Goal: Book appointment/travel/reservation

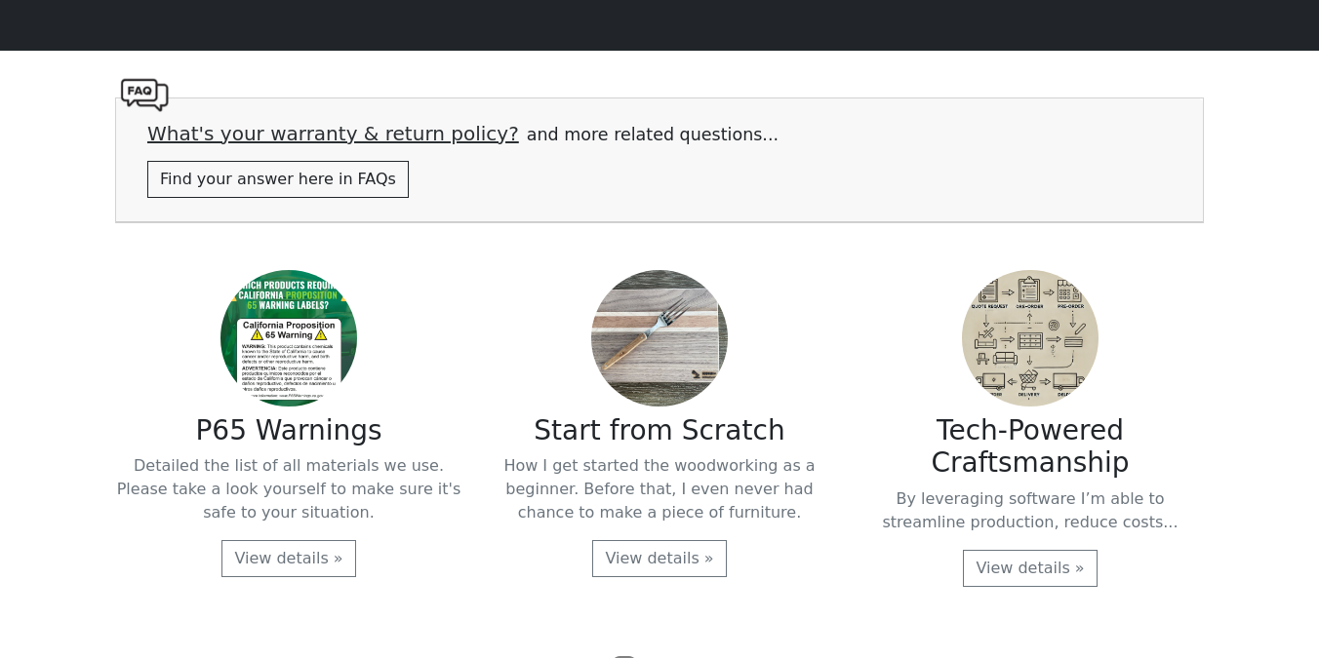
scroll to position [4061, 0]
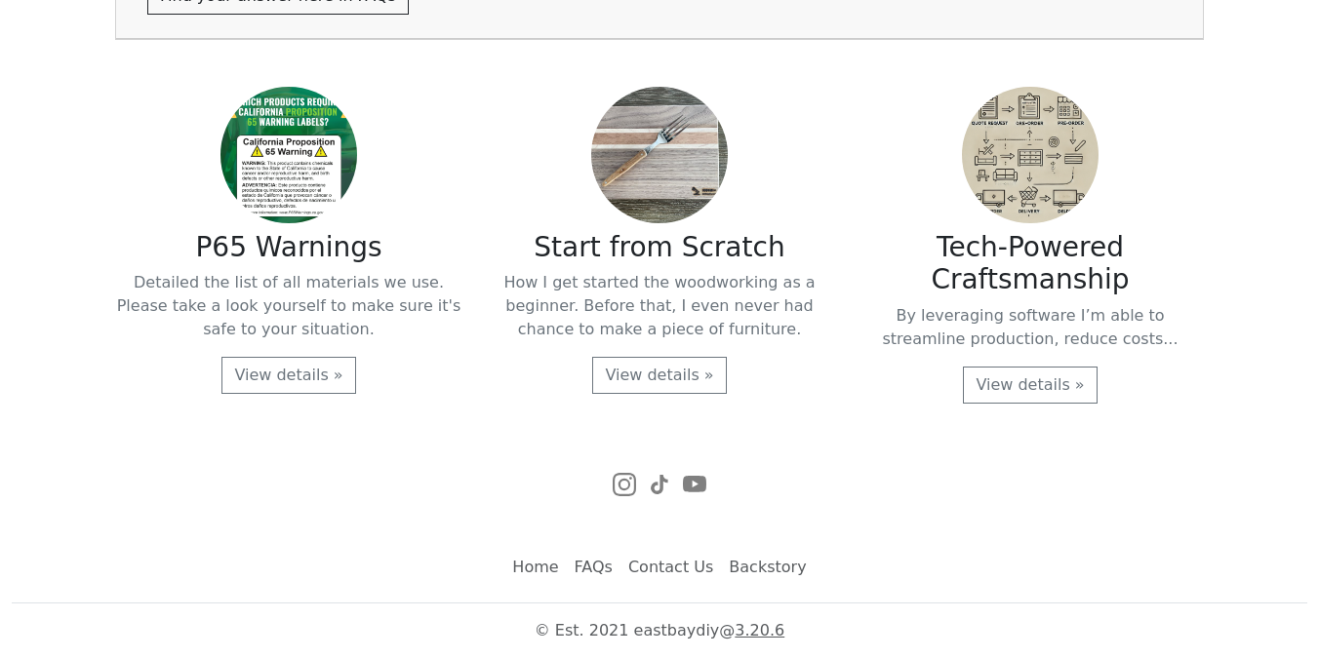
click at [591, 568] on link "FAQs" at bounding box center [594, 567] width 54 height 39
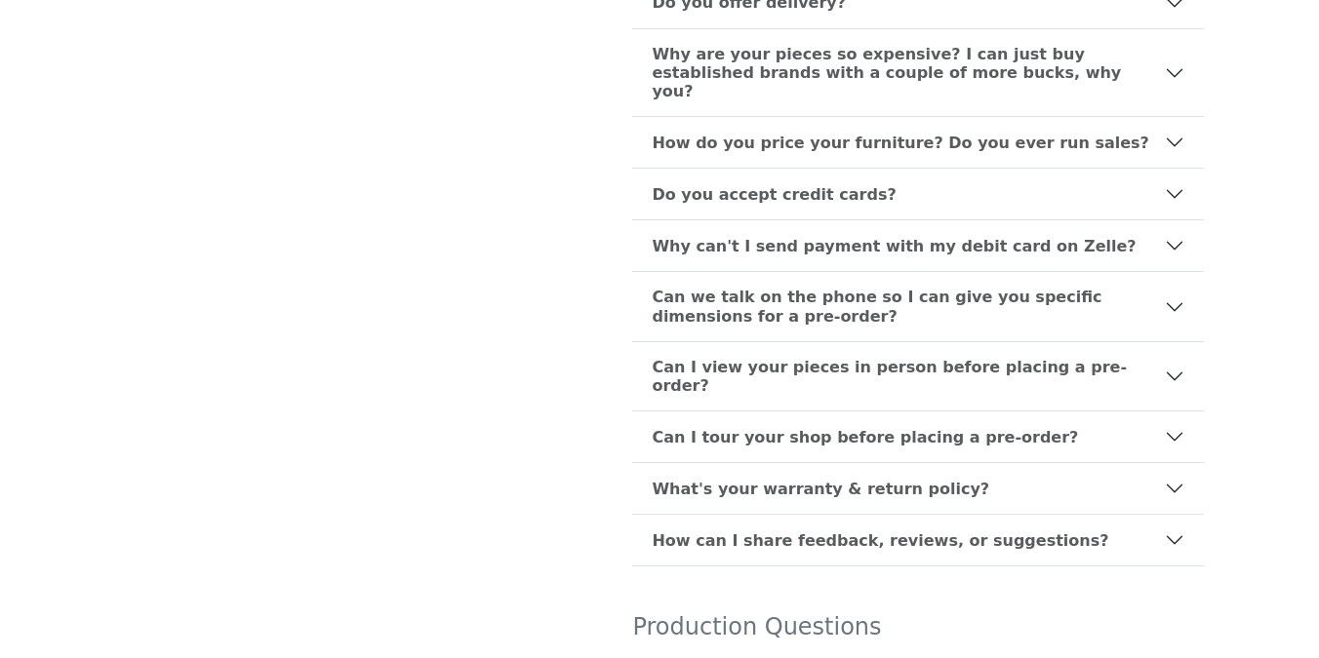
scroll to position [457, 0]
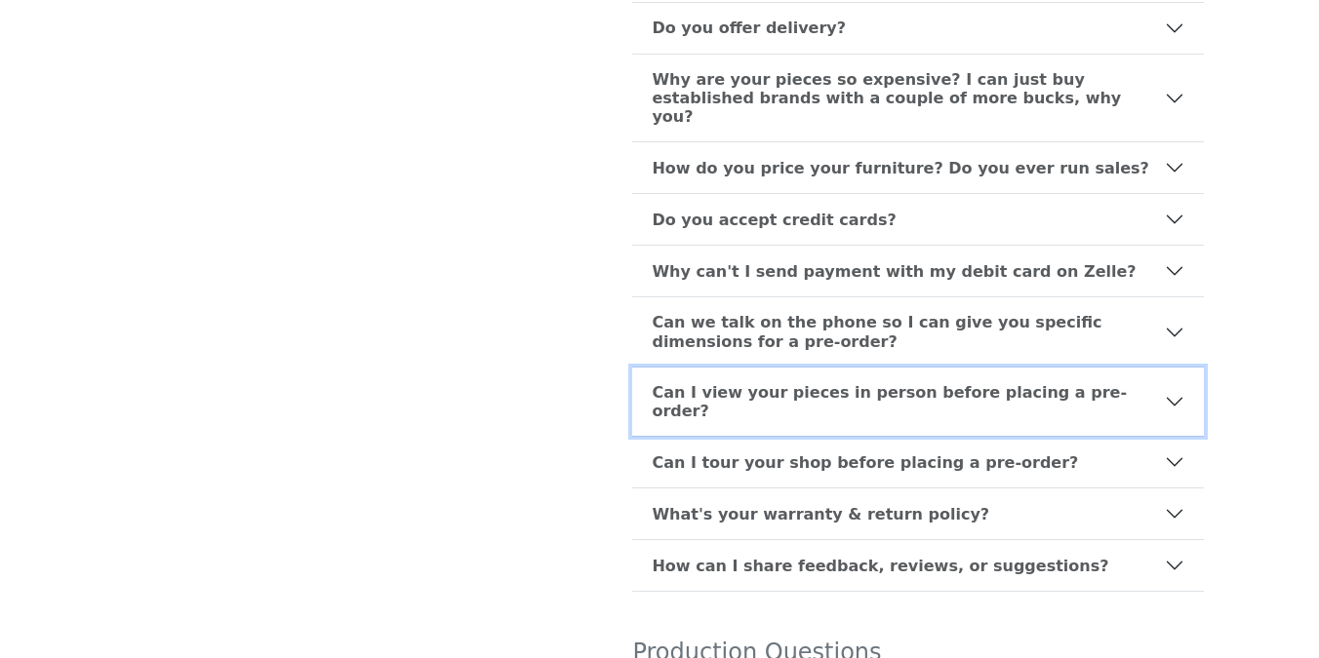
click at [661, 383] on b "Can I view your pieces in person before placing a pre-order?" at bounding box center [908, 401] width 513 height 37
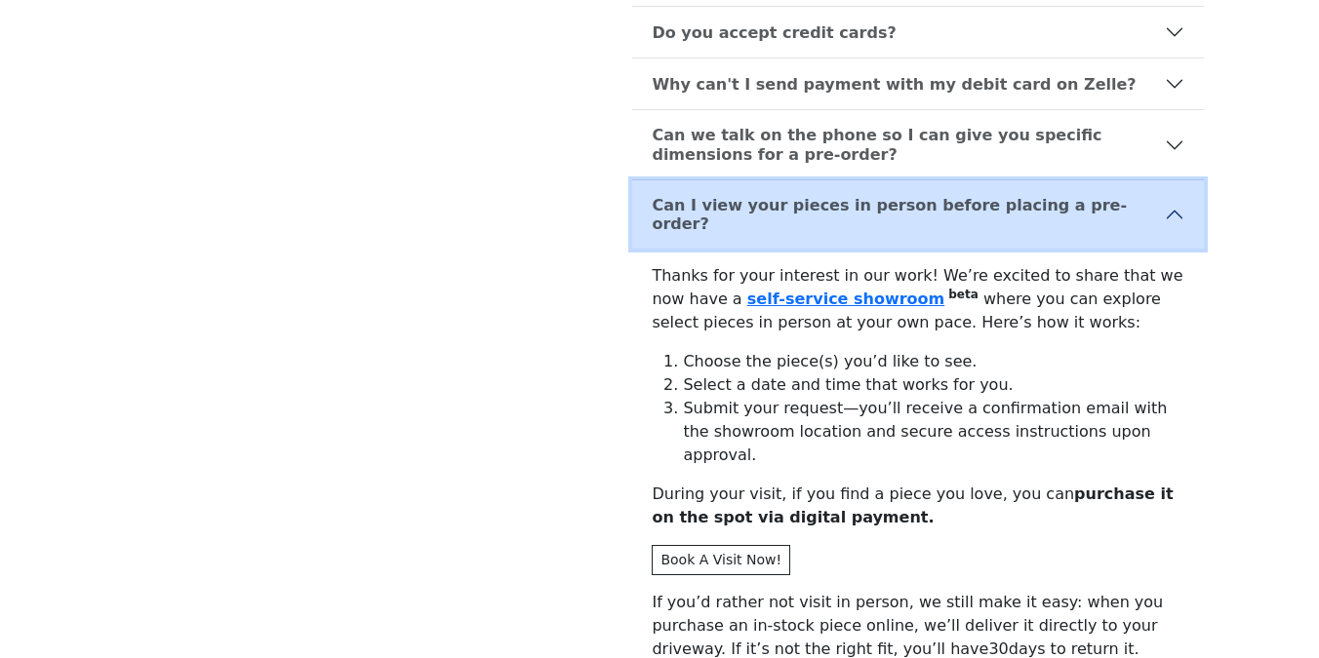
scroll to position [650, 0]
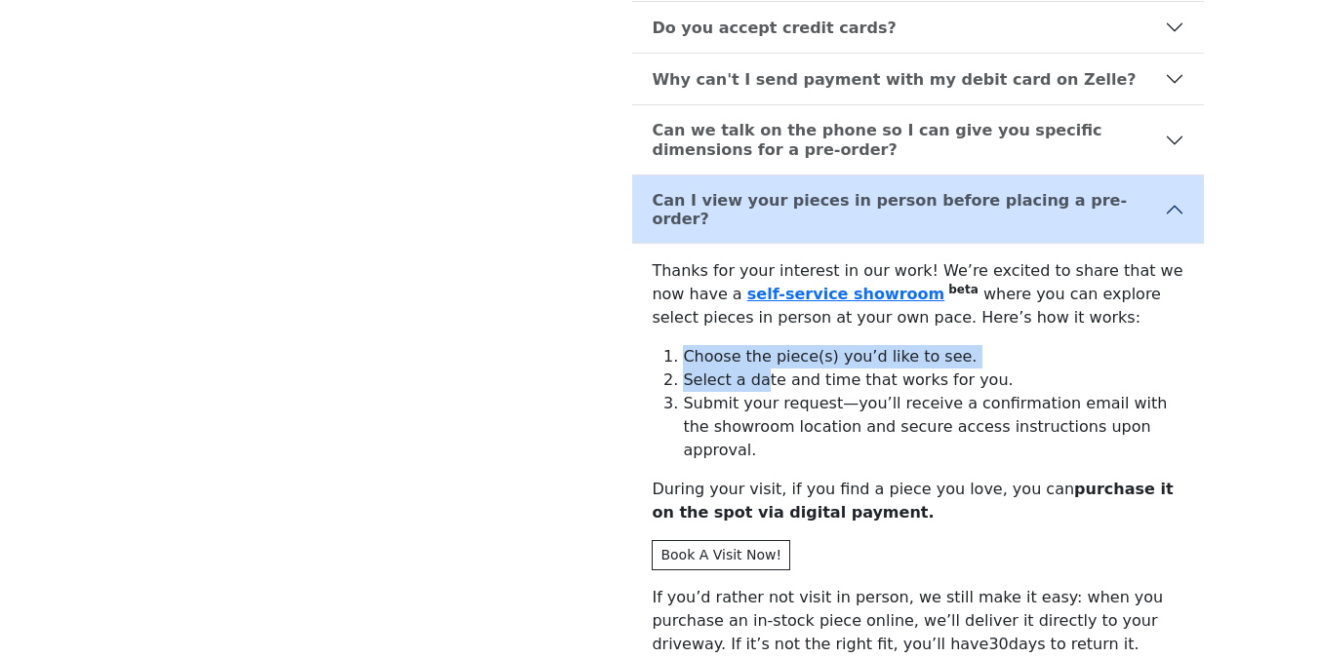
drag, startPoint x: 644, startPoint y: 317, endPoint x: 762, endPoint y: 352, distance: 123.1
click at [762, 352] on div "Thanks for your interest in our work! We’re excited to share that we now have a…" at bounding box center [918, 563] width 572 height 639
click at [779, 392] on li "Submit your request—you’ll receive a confirmation email with the showroom locat…" at bounding box center [933, 427] width 501 height 70
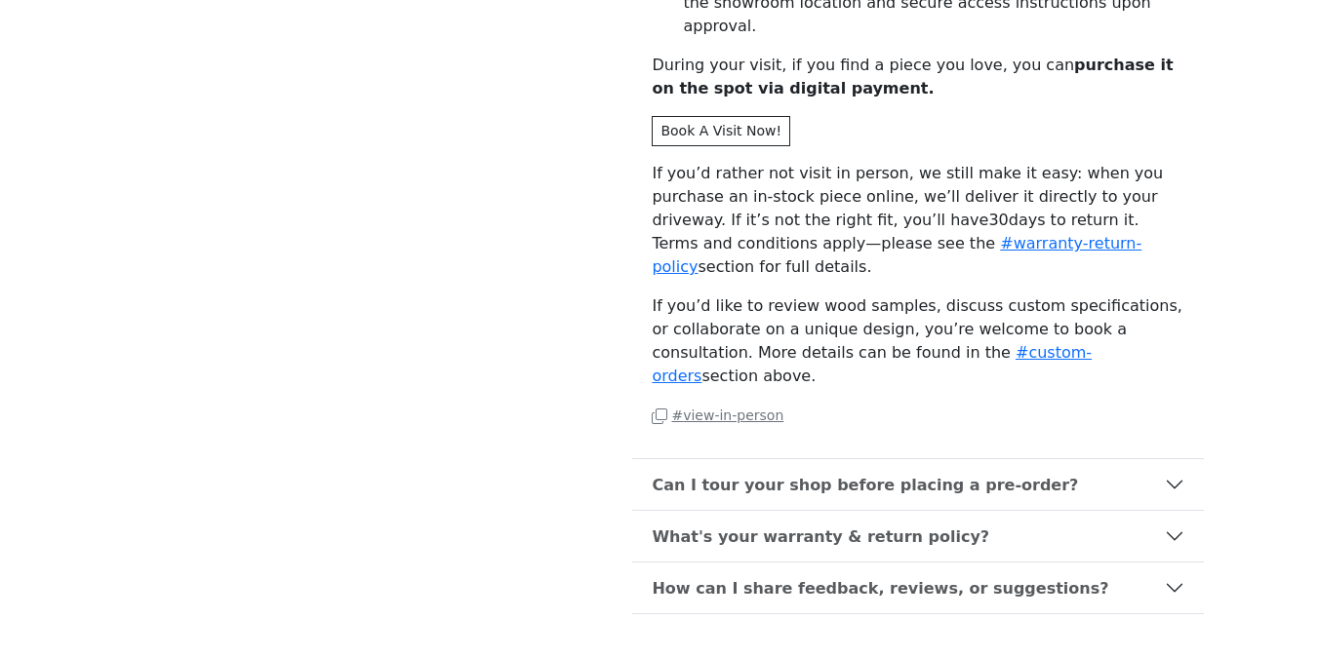
scroll to position [1031, 0]
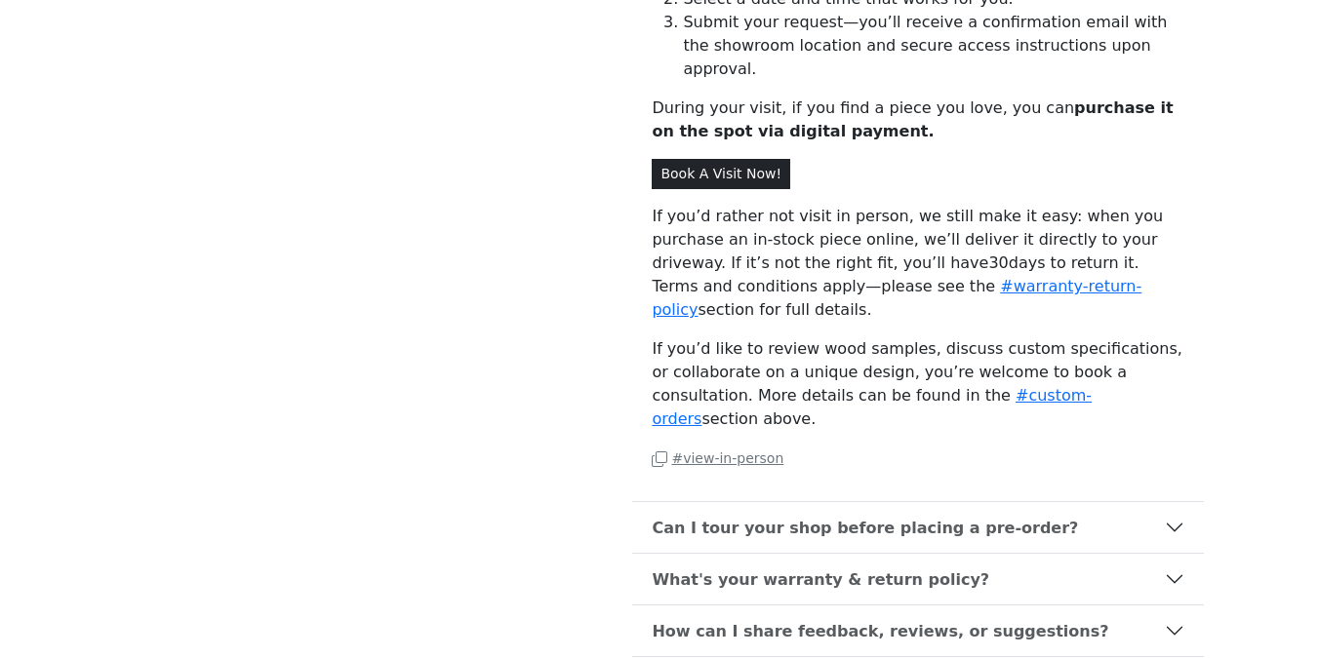
click at [677, 159] on link "Book A Visit Now!" at bounding box center [721, 174] width 139 height 30
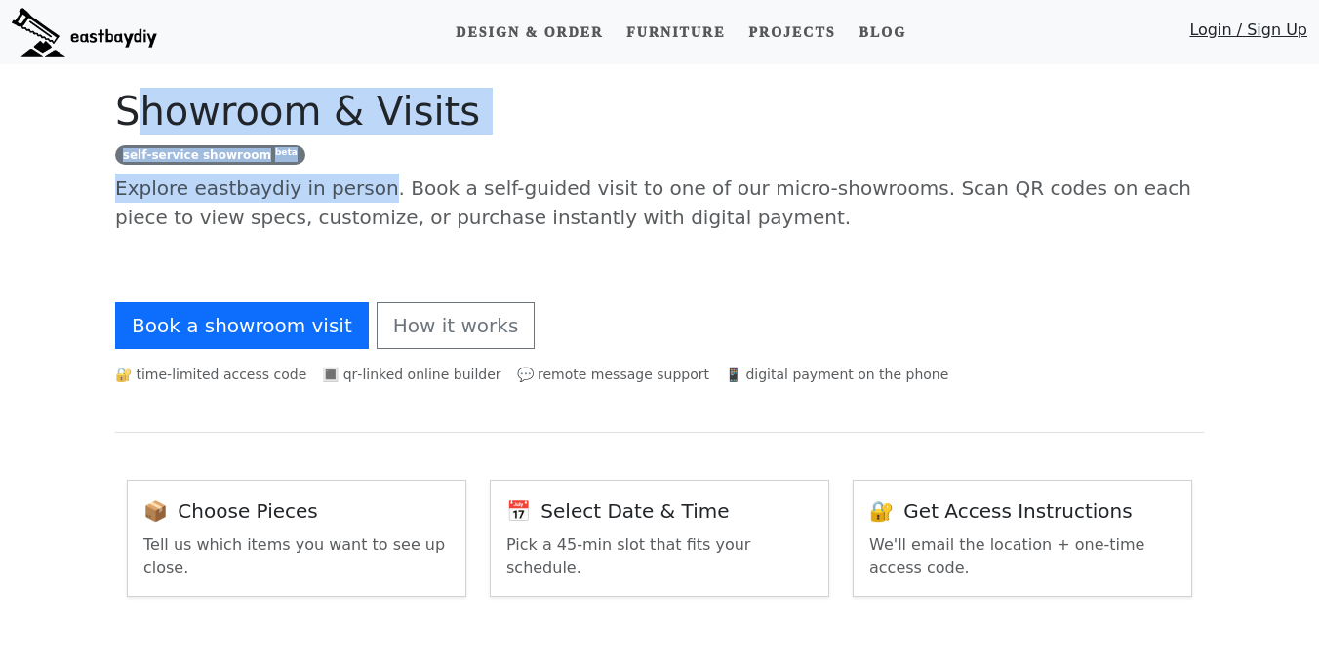
drag, startPoint x: 131, startPoint y: 121, endPoint x: 356, endPoint y: 183, distance: 233.8
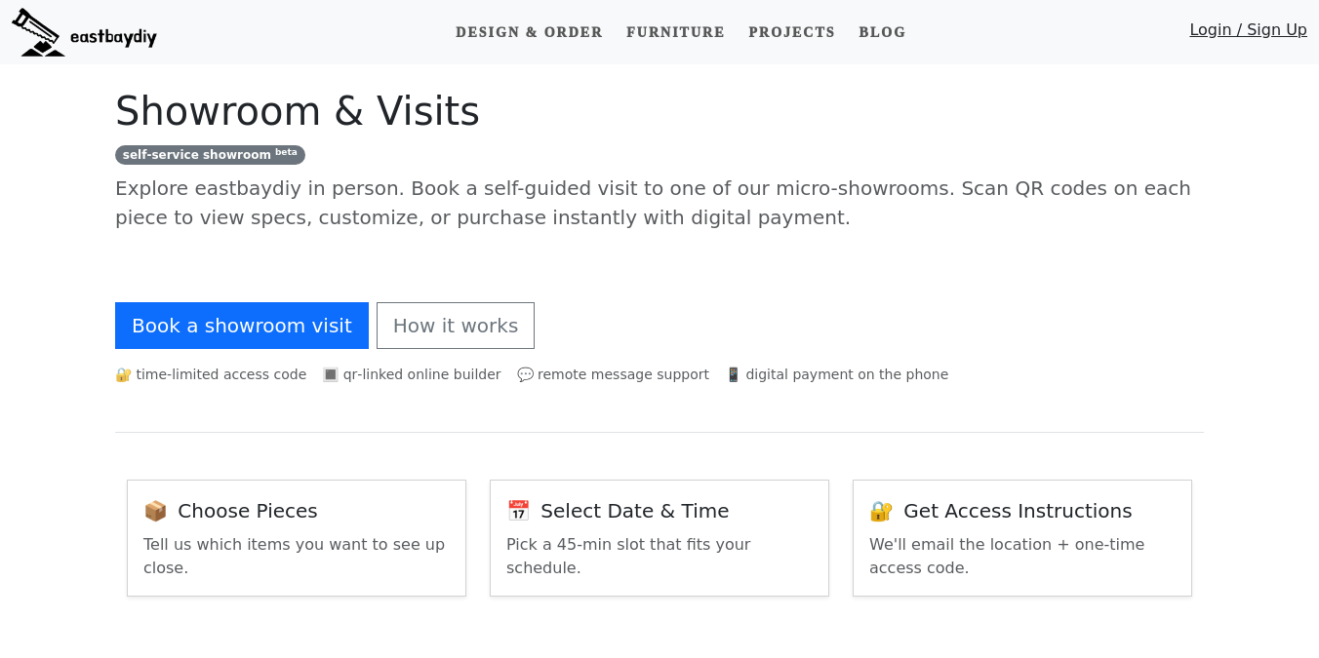
click at [382, 199] on p "Explore eastbaydiy in person. Book a self-guided visit to one of our micro-show…" at bounding box center [659, 203] width 1089 height 59
click at [429, 115] on h1 "Showroom & Visits" at bounding box center [659, 111] width 1089 height 47
click at [498, 156] on div "self‑service showroom beta" at bounding box center [659, 153] width 1089 height 23
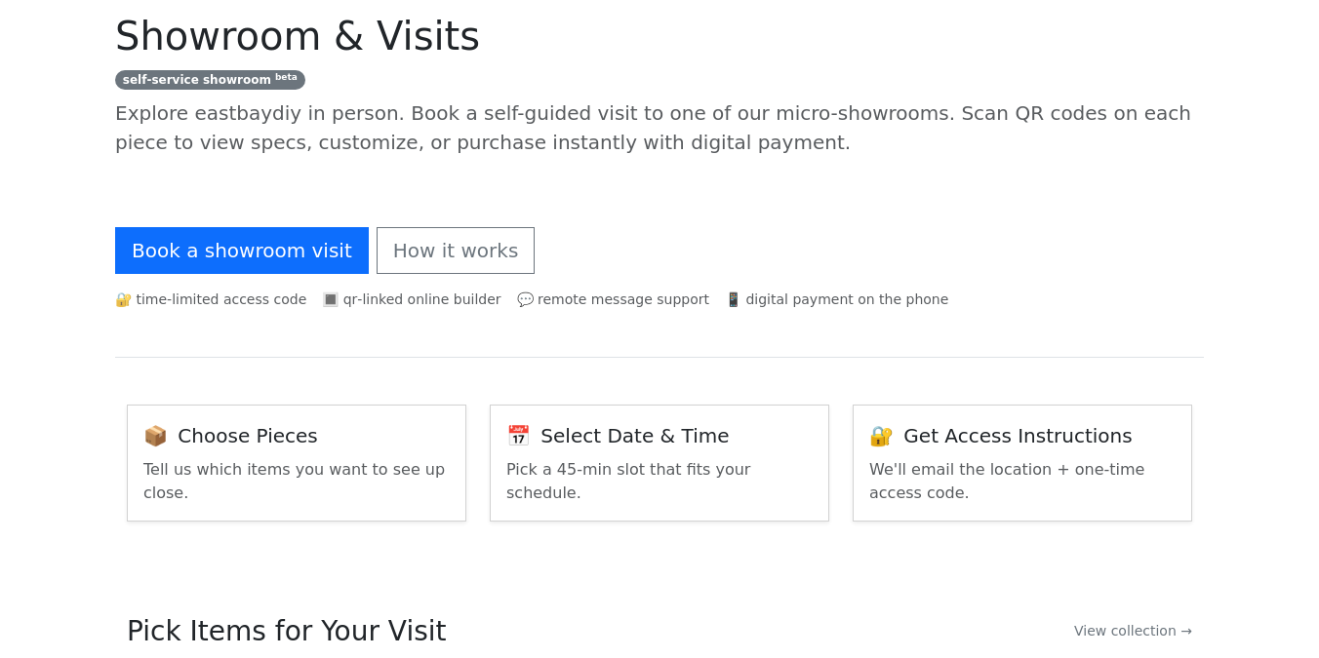
scroll to position [113, 0]
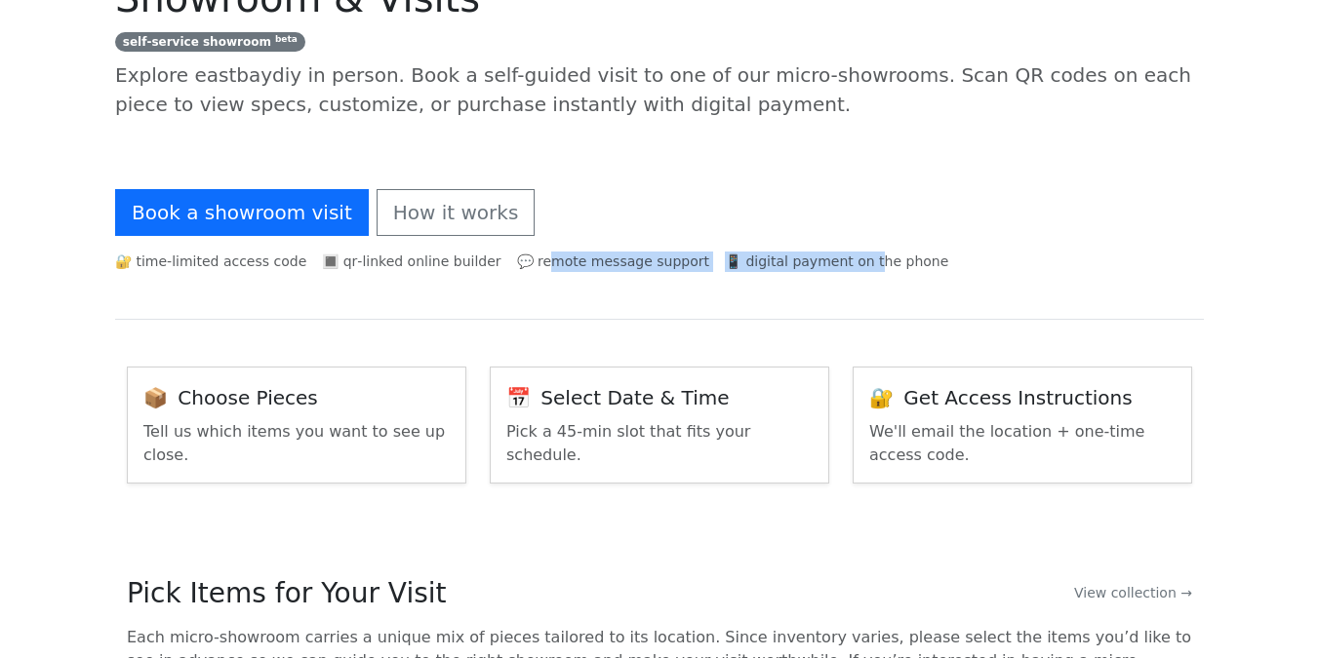
drag, startPoint x: 512, startPoint y: 268, endPoint x: 827, endPoint y: 268, distance: 315.1
click at [825, 268] on div "🔐 time‑limited access code 🔳 qr‑linked online builder 💬 remote message support …" at bounding box center [659, 262] width 1089 height 20
click at [865, 268] on span "📱 digital payment on the phone" at bounding box center [836, 262] width 223 height 20
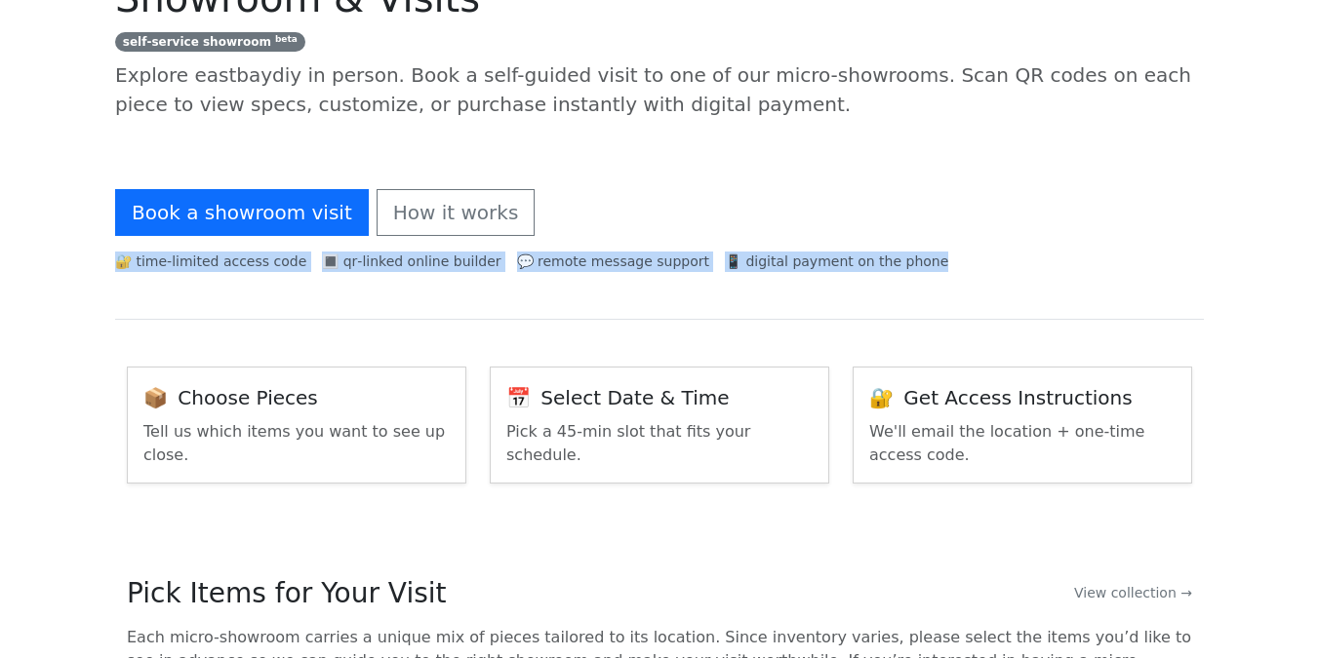
drag, startPoint x: 897, startPoint y: 268, endPoint x: 744, endPoint y: 214, distance: 162.6
click at [744, 214] on section "Book a showroom visit How it works 🔐 time‑limited access code 🔳 qr‑linked onlin…" at bounding box center [659, 231] width 1089 height 178
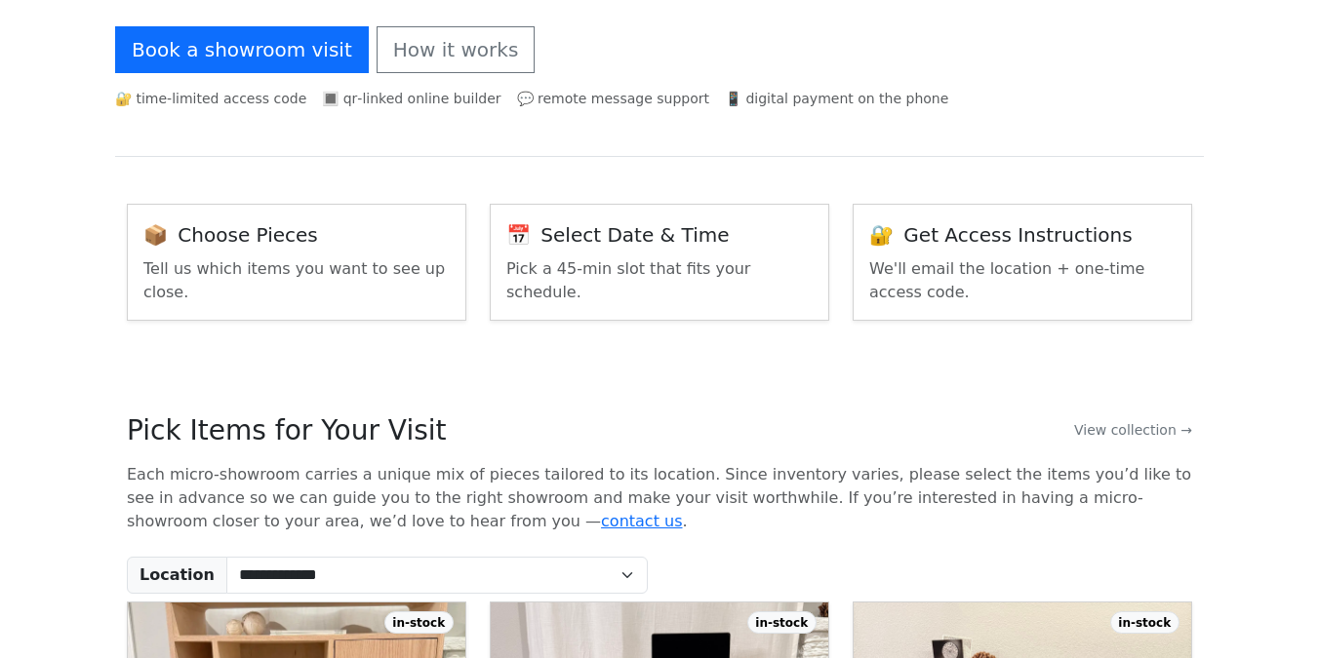
scroll to position [277, 0]
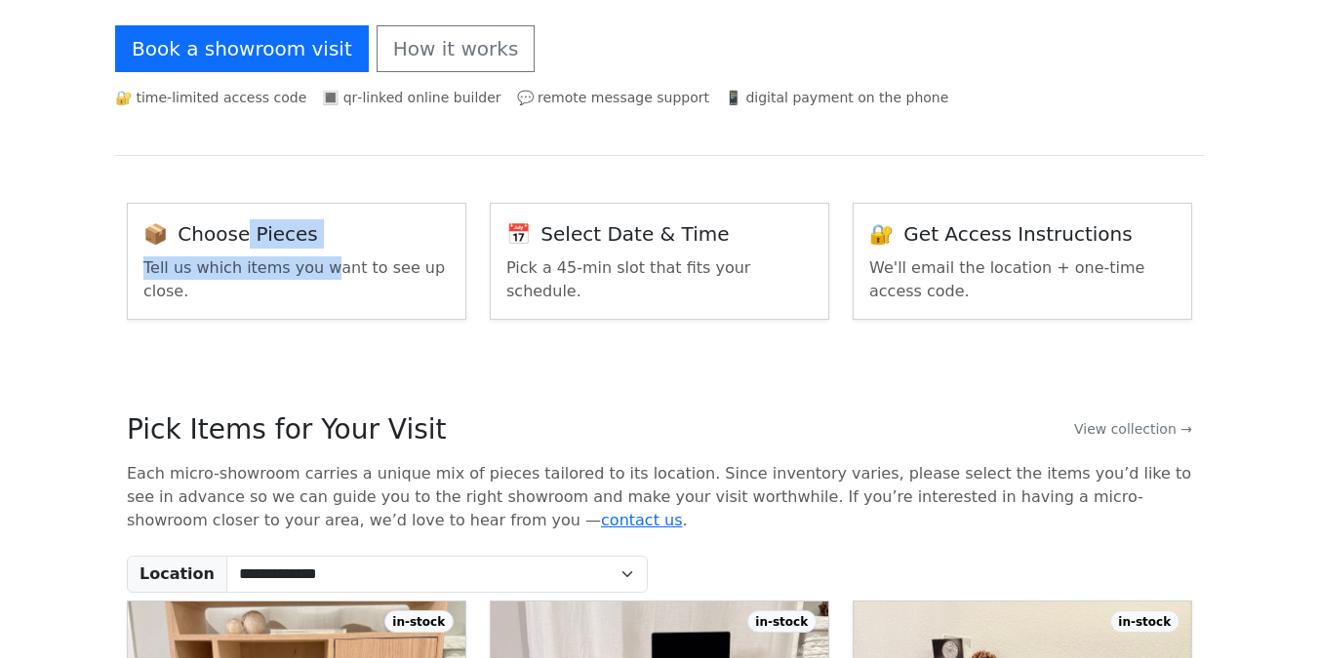
drag, startPoint x: 233, startPoint y: 243, endPoint x: 342, endPoint y: 261, distance: 110.8
click at [323, 261] on div "📦 Choose pieces Tell us which items you want to see up close." at bounding box center [296, 261] width 337 height 115
click at [497, 270] on div "📅 Select date & time Pick a 45-min slot that fits your schedule." at bounding box center [659, 261] width 337 height 115
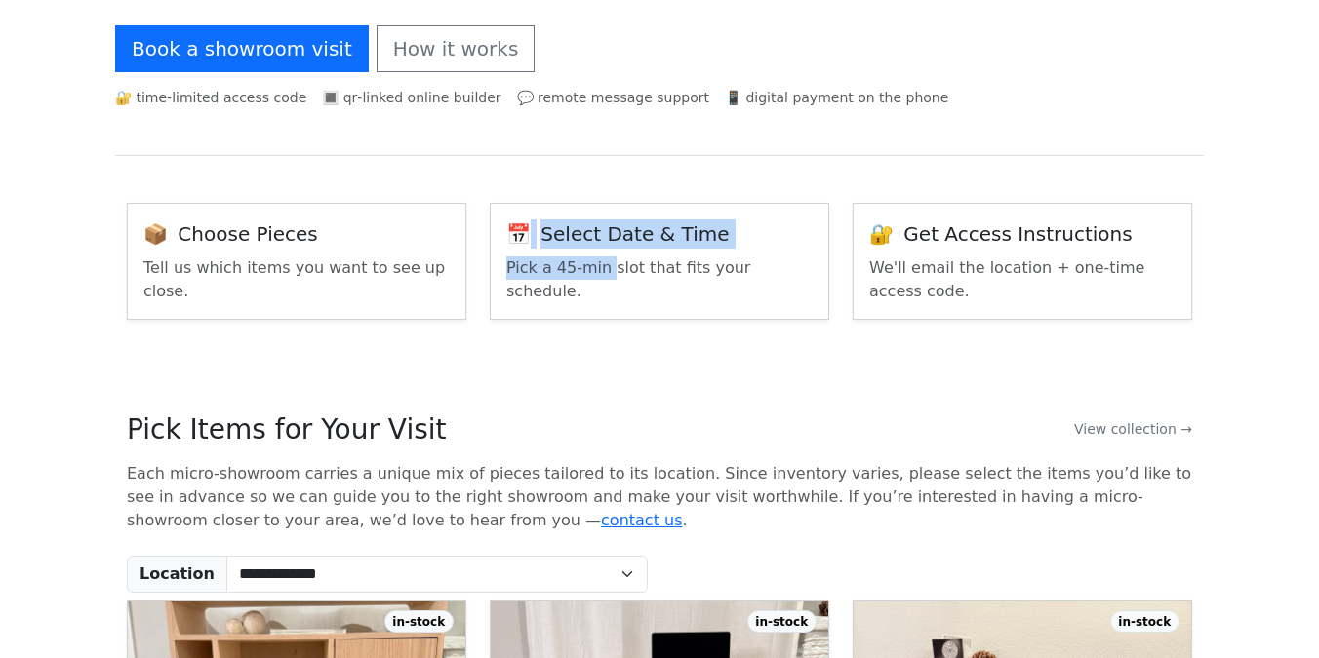
drag, startPoint x: 522, startPoint y: 232, endPoint x: 609, endPoint y: 272, distance: 95.6
click at [608, 271] on div "📅 Select date & time Pick a 45-min slot that fits your schedule." at bounding box center [659, 261] width 337 height 115
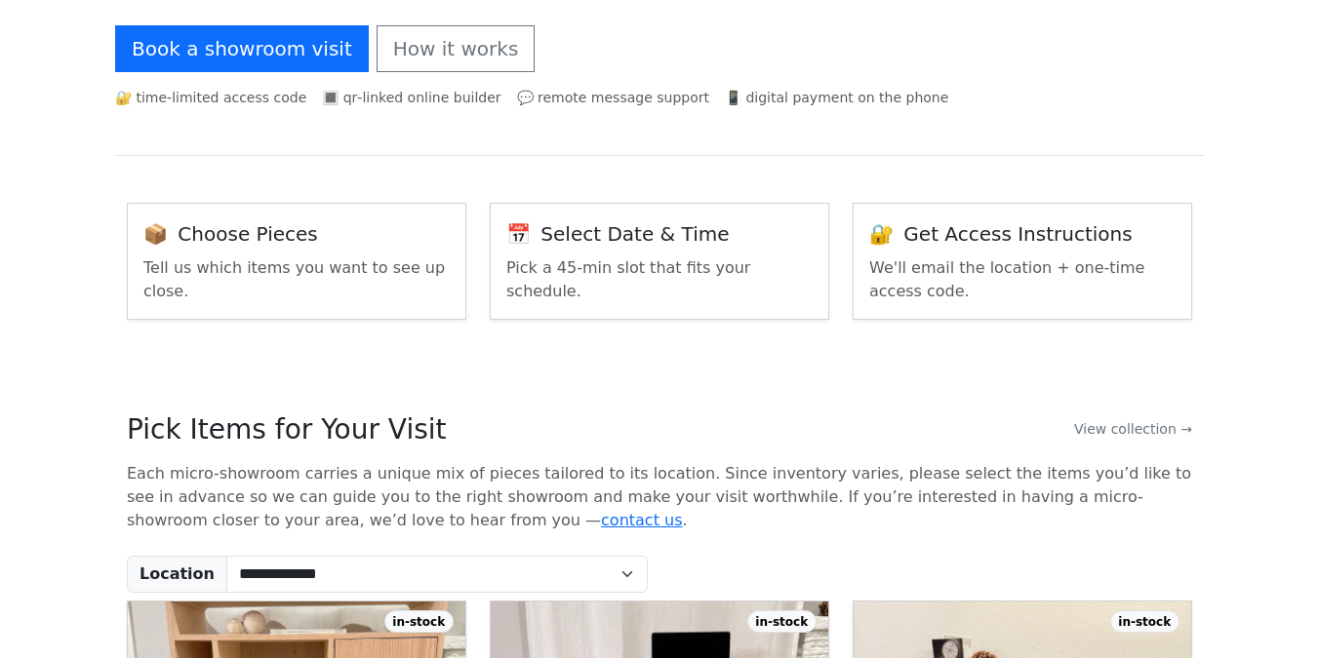
click at [632, 277] on p "Pick a 45-min slot that fits your schedule." at bounding box center [659, 280] width 306 height 47
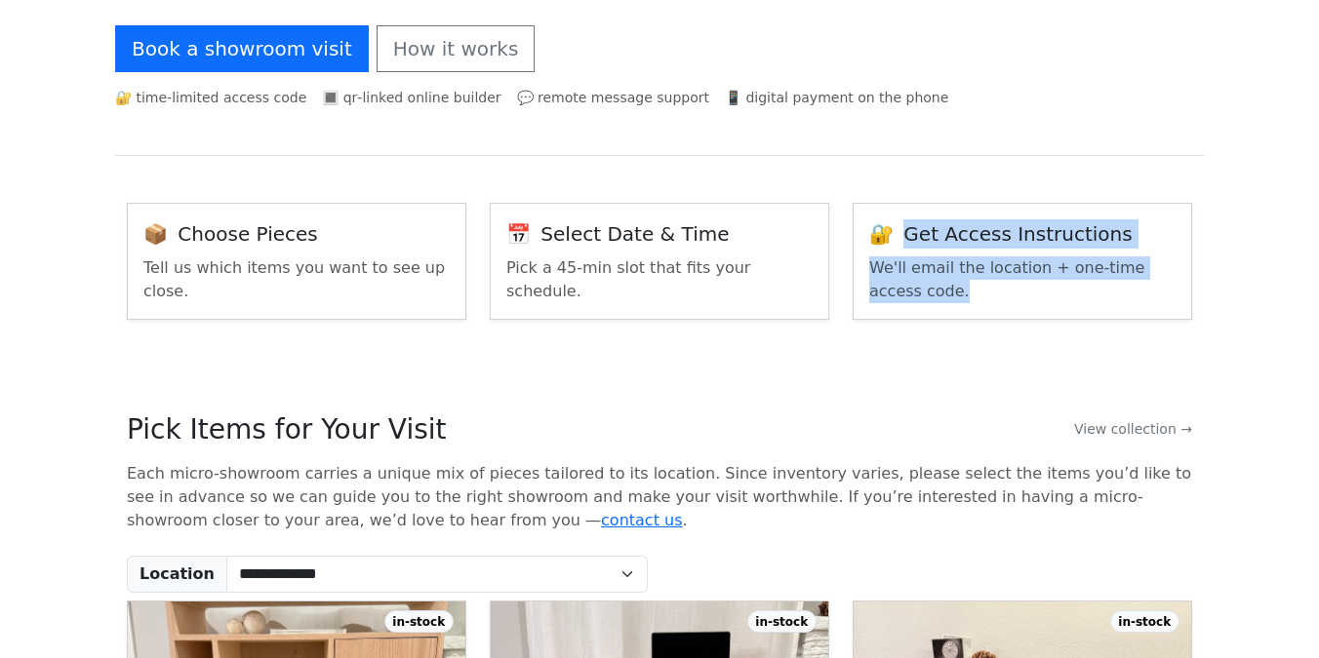
drag, startPoint x: 909, startPoint y: 242, endPoint x: 929, endPoint y: 287, distance: 48.9
click at [929, 287] on div "🔐 Get access instructions We'll email the location + one‑time access code." at bounding box center [1021, 261] width 337 height 115
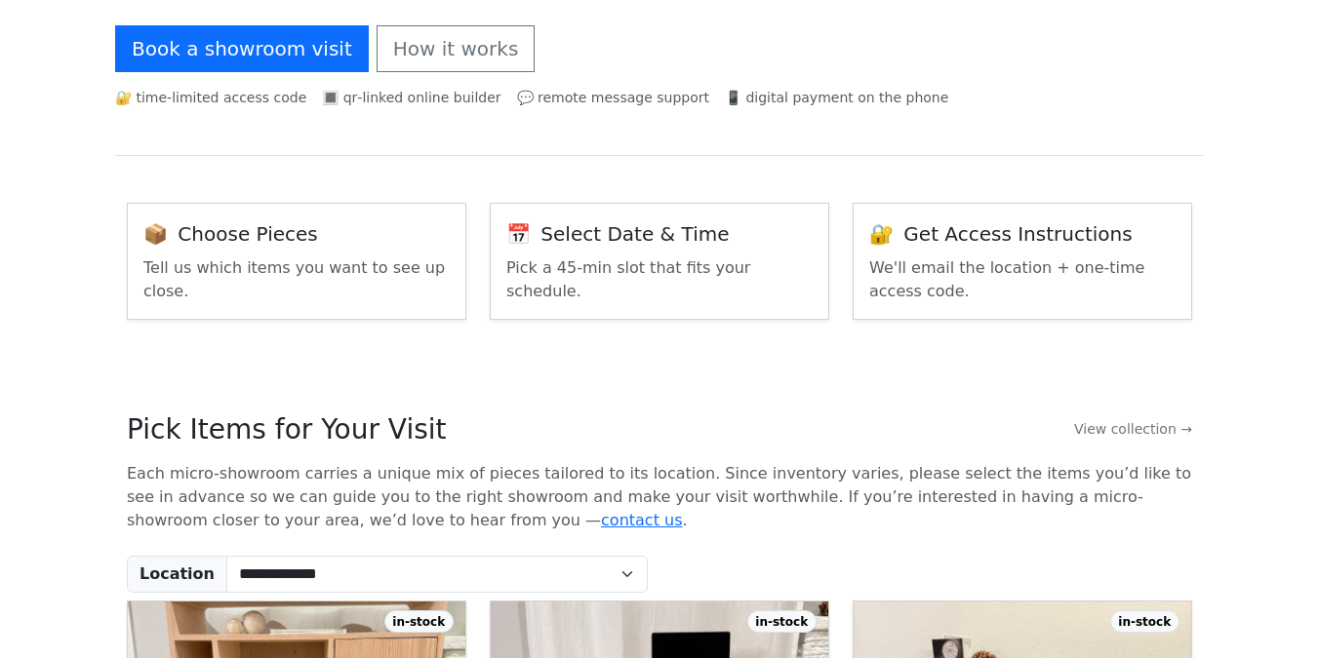
click at [906, 324] on section "📦 Choose pieces Tell us which items you want to see up close. 📅 Select date & t…" at bounding box center [659, 261] width 1089 height 211
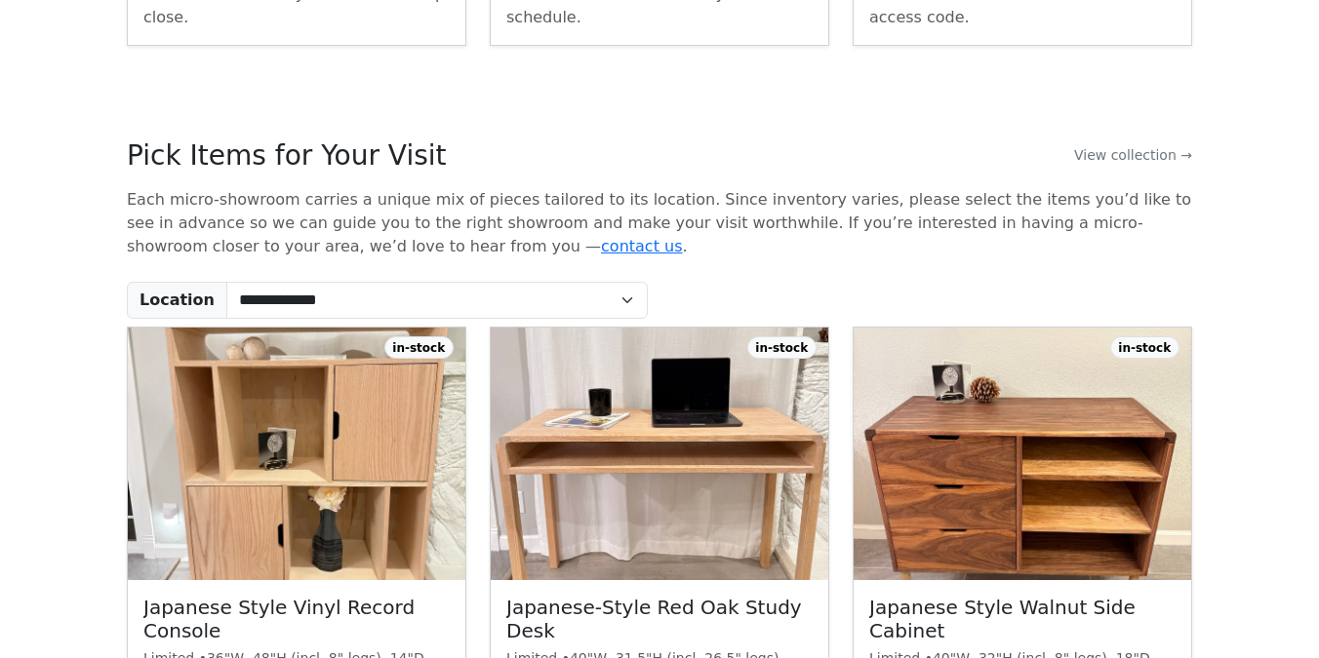
scroll to position [550, 0]
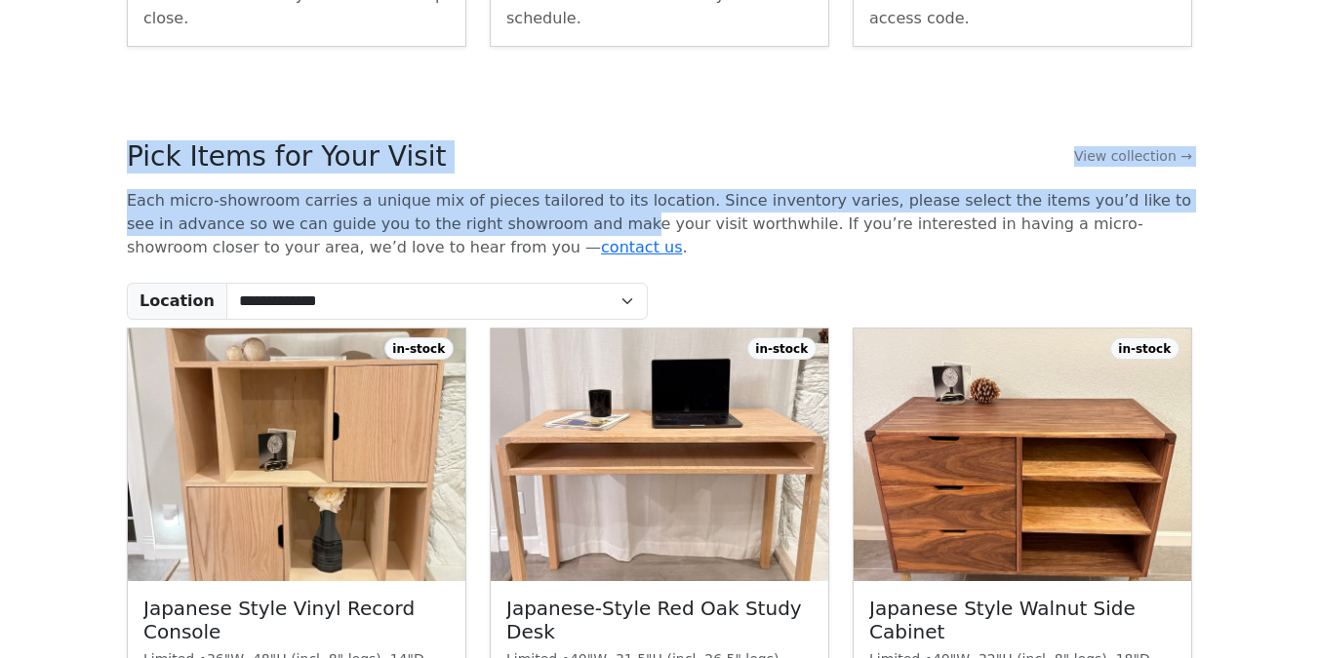
drag, startPoint x: 125, startPoint y: 138, endPoint x: 495, endPoint y: 223, distance: 379.5
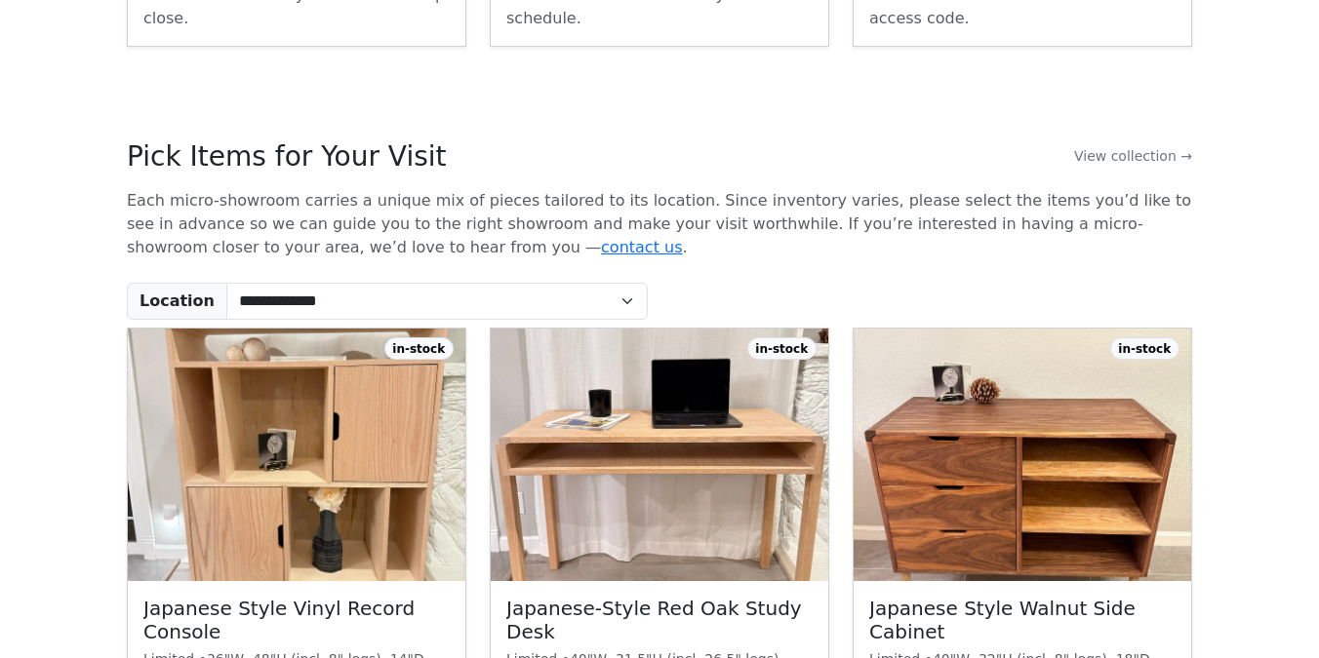
click at [496, 223] on p "Each micro-showroom carries a unique mix of pieces tailored to its location. Si…" at bounding box center [659, 224] width 1065 height 70
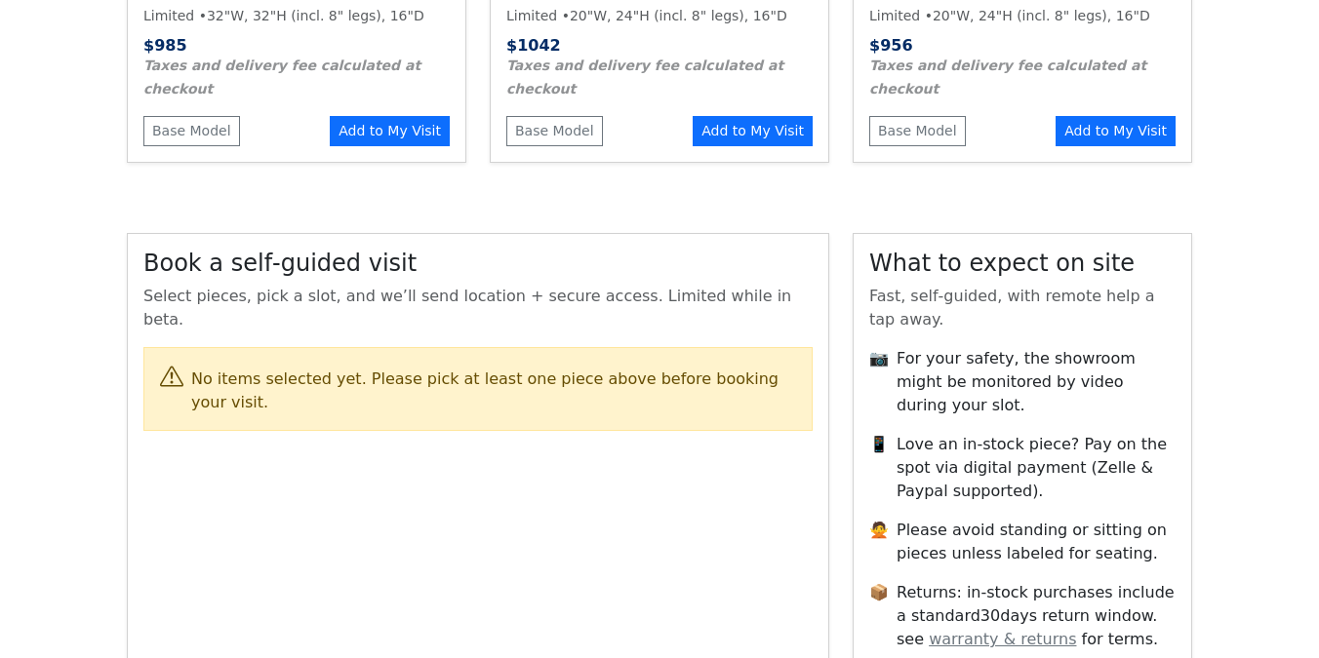
scroll to position [2147, 0]
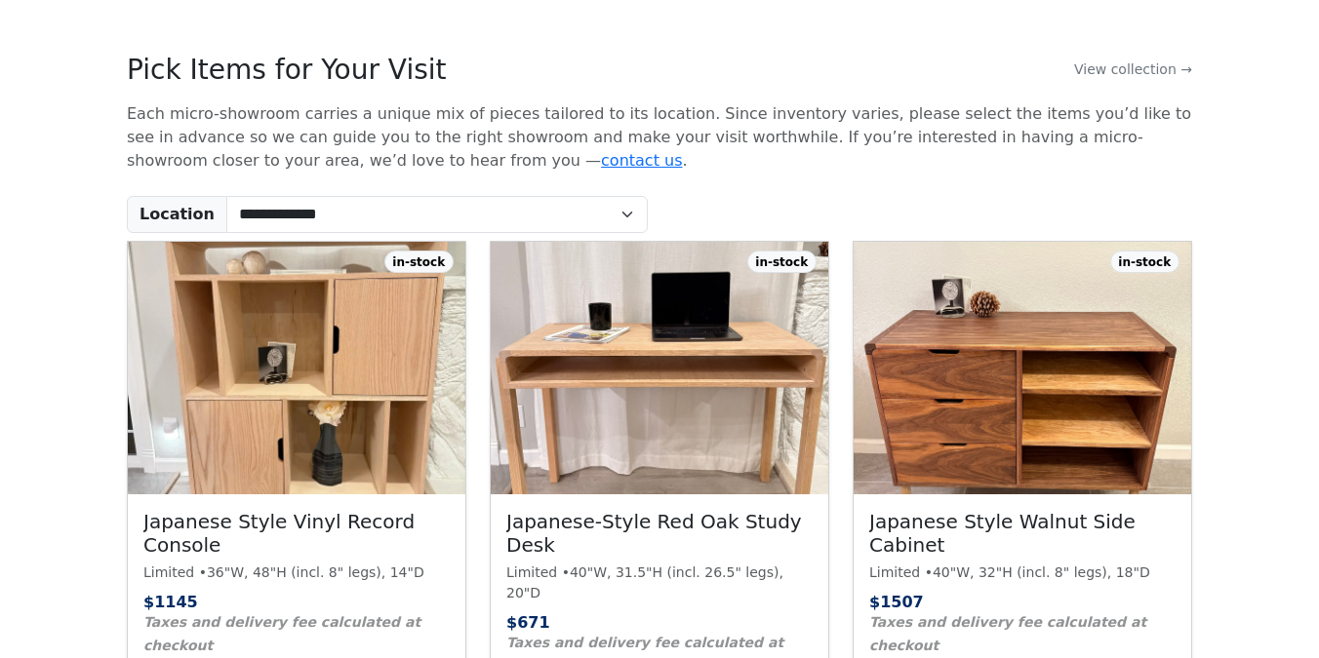
scroll to position [624, 0]
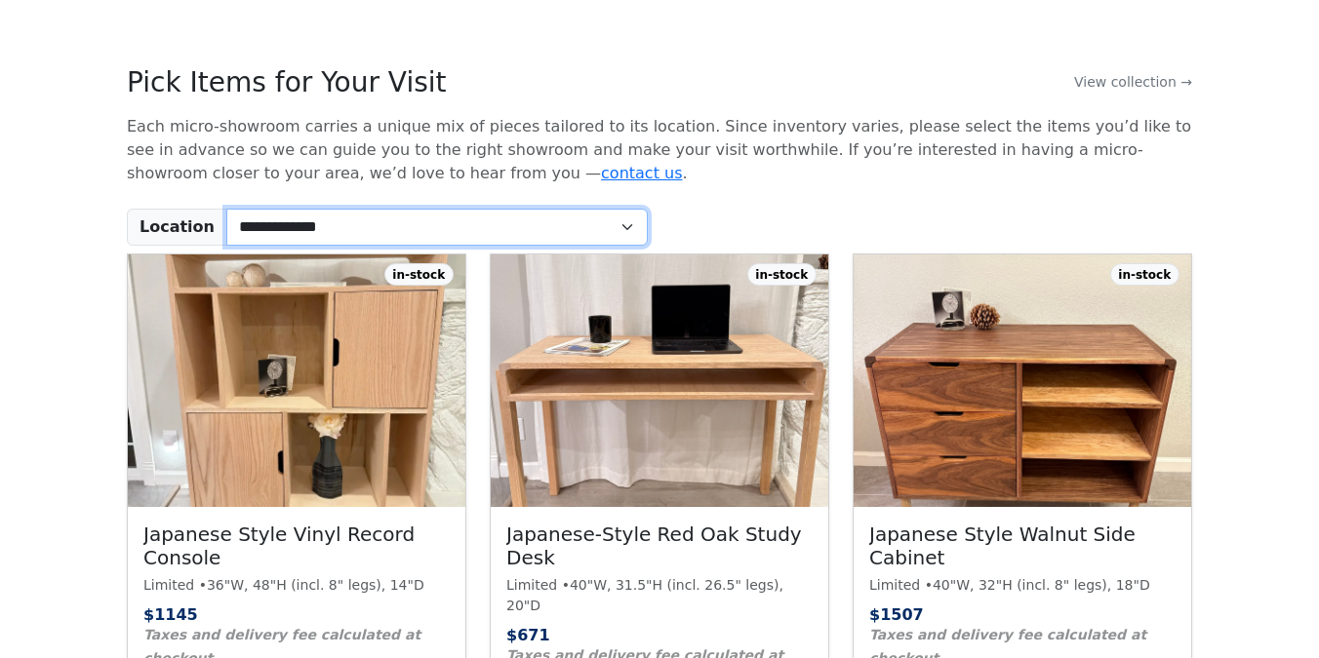
click at [312, 223] on select "**********" at bounding box center [436, 227] width 421 height 37
click at [226, 209] on select "**********" at bounding box center [436, 227] width 421 height 37
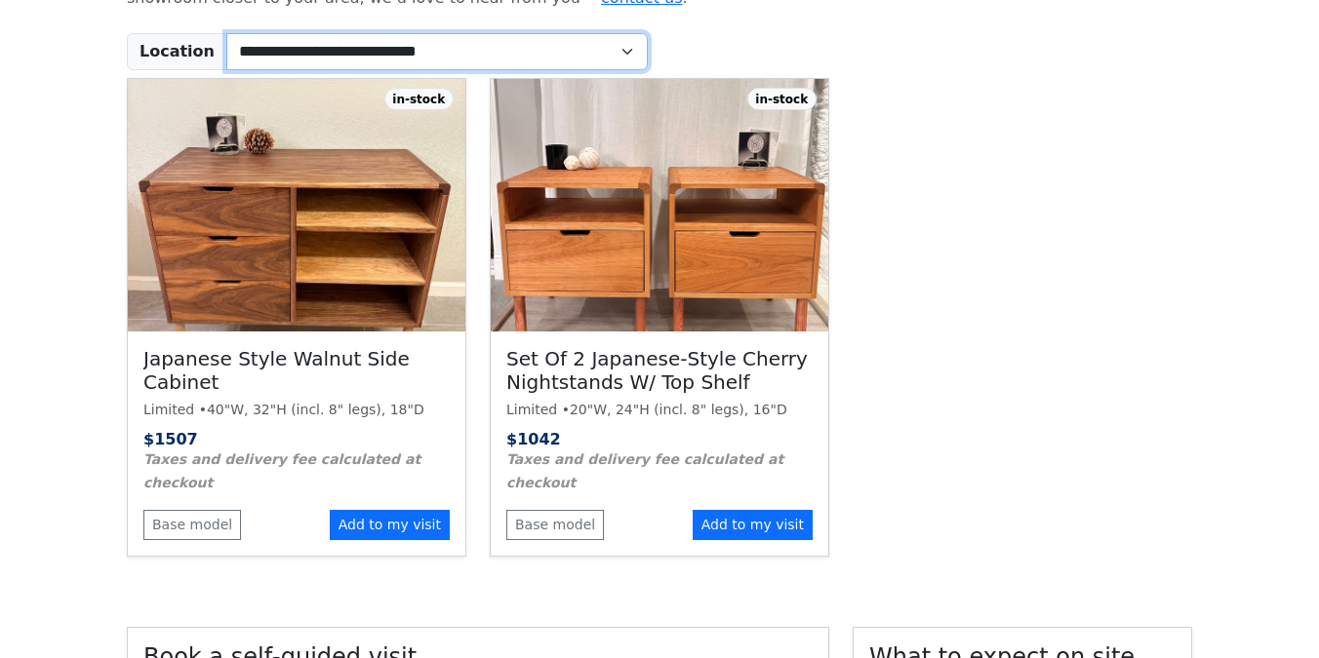
scroll to position [778, 0]
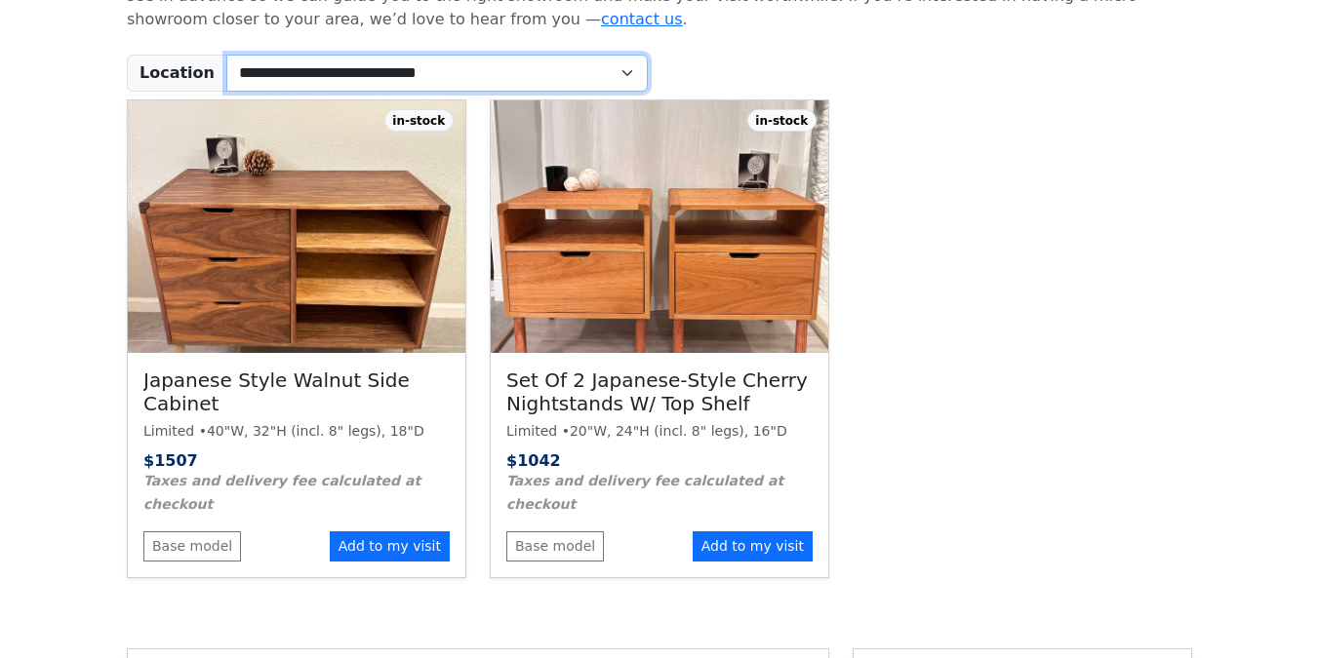
click at [348, 86] on select "**********" at bounding box center [436, 73] width 421 height 37
select select "**"
click at [226, 55] on select "**********" at bounding box center [436, 73] width 421 height 37
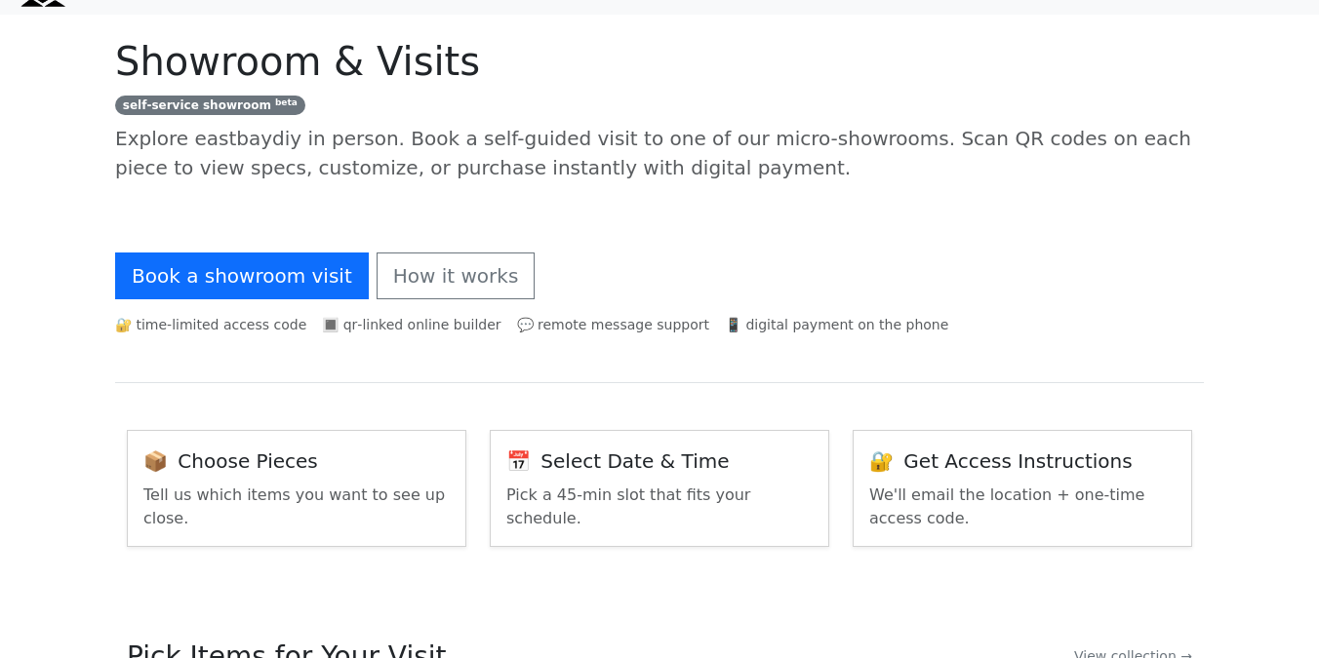
scroll to position [0, 0]
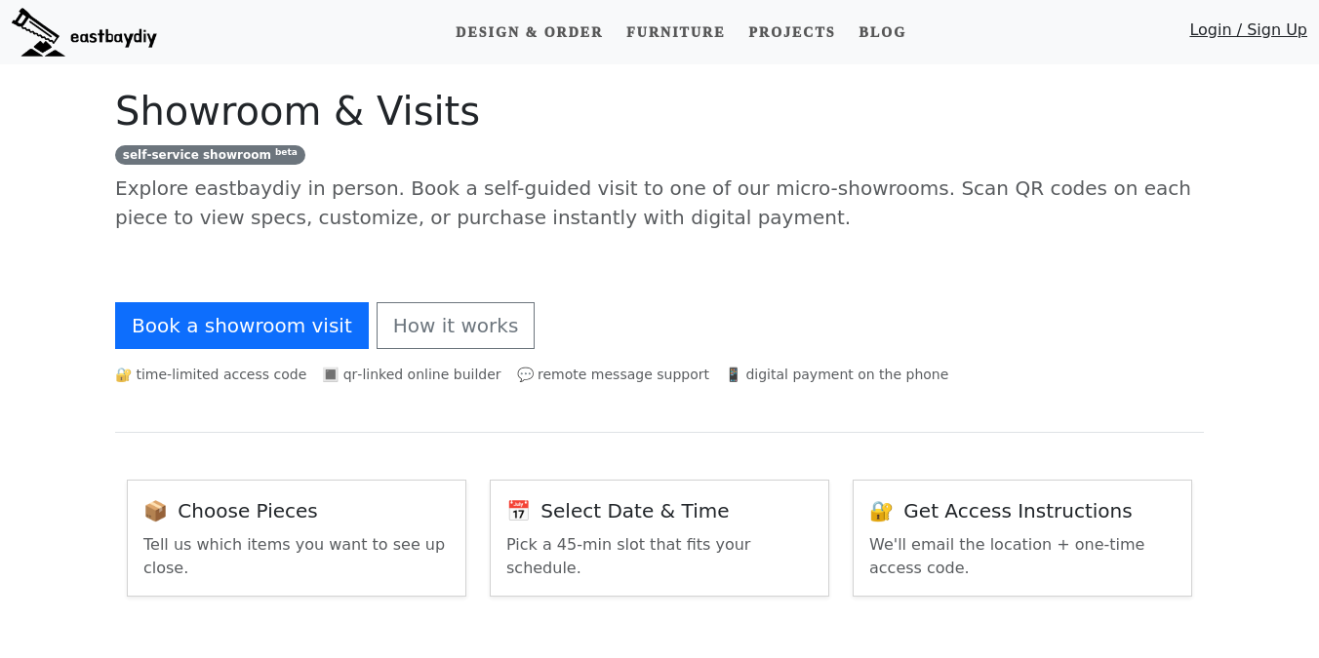
click at [1211, 36] on link "Login / Sign Up" at bounding box center [1248, 35] width 118 height 32
